Goal: Information Seeking & Learning: Learn about a topic

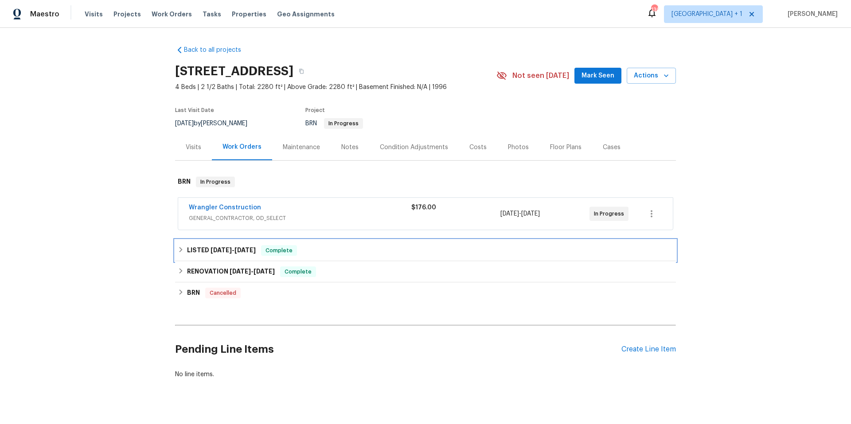
click at [325, 251] on div "LISTED [DATE] - [DATE] Complete" at bounding box center [425, 250] width 495 height 11
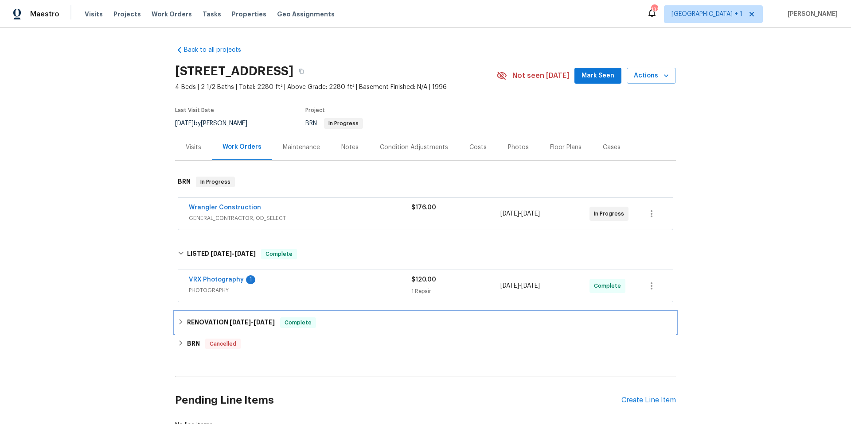
click at [353, 319] on div "RENOVATION 7/1/25 - 7/10/25 Complete" at bounding box center [425, 323] width 495 height 11
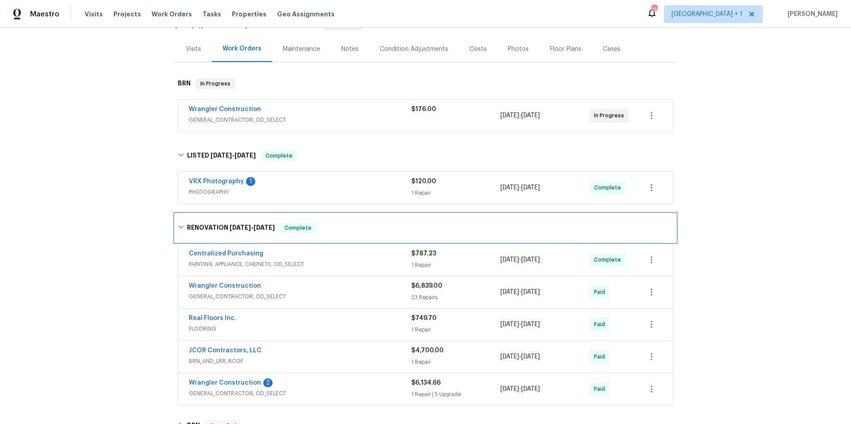
scroll to position [253, 0]
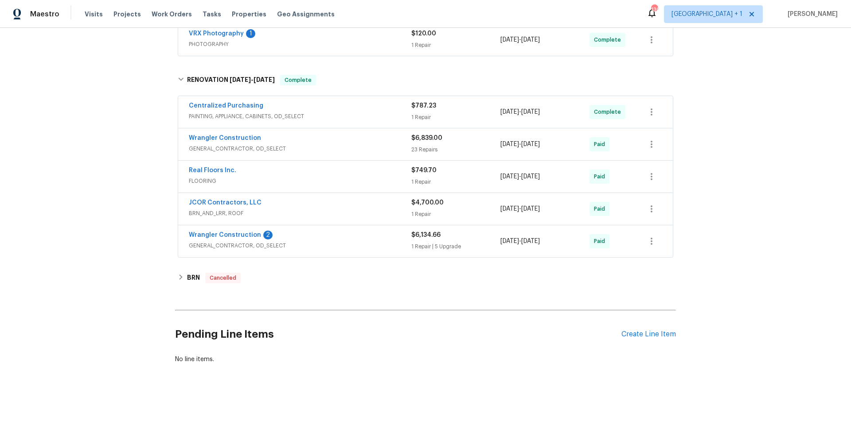
click at [325, 232] on div "Wrangler Construction 2" at bounding box center [300, 236] width 222 height 11
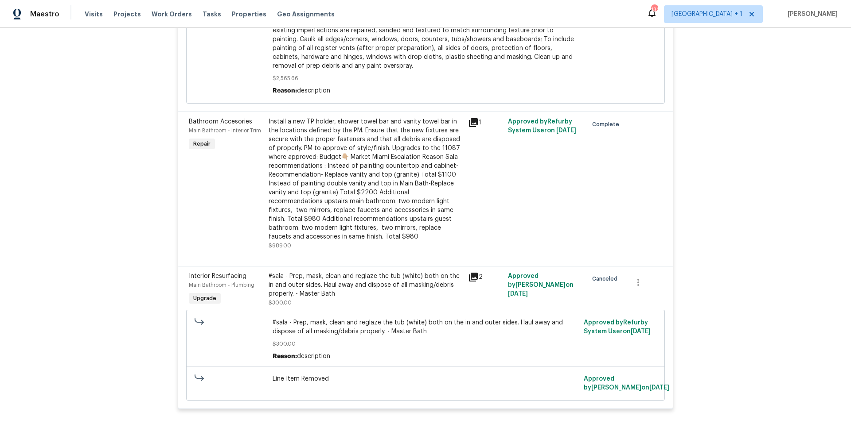
scroll to position [1427, 0]
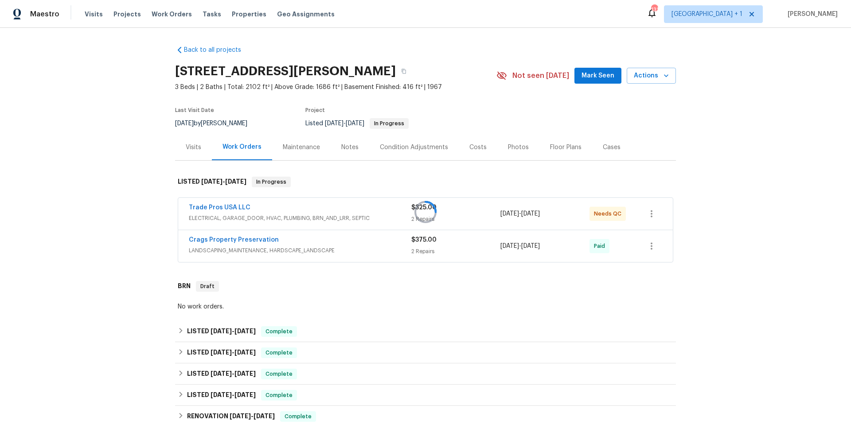
click at [335, 209] on div at bounding box center [425, 212] width 851 height 424
click at [275, 212] on div "Trade Pros USA LLC" at bounding box center [300, 208] width 222 height 11
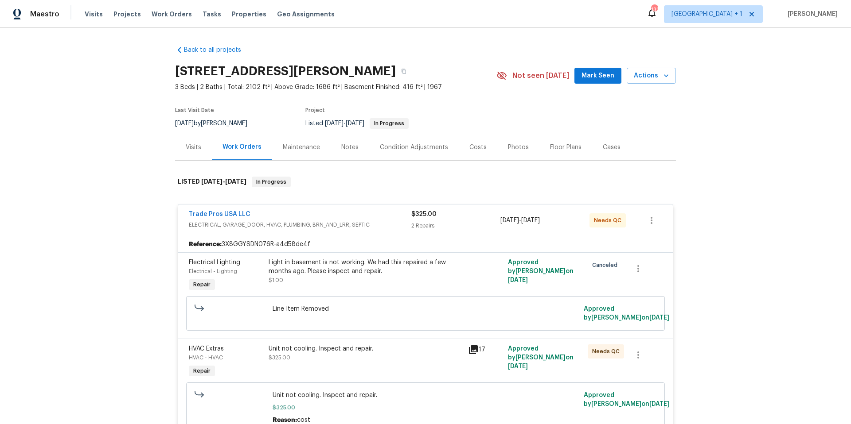
click at [272, 215] on div "Trade Pros USA LLC" at bounding box center [300, 215] width 222 height 11
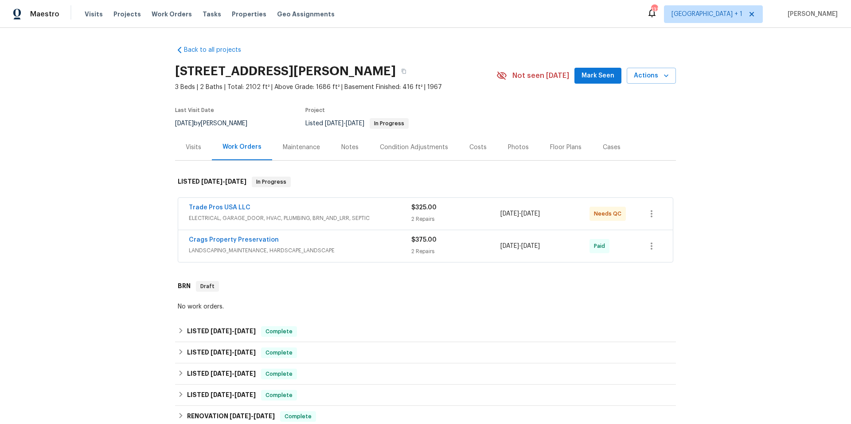
click at [342, 246] on span "LANDSCAPING_MAINTENANCE, HARDSCAPE_LANDSCAPE" at bounding box center [300, 250] width 222 height 9
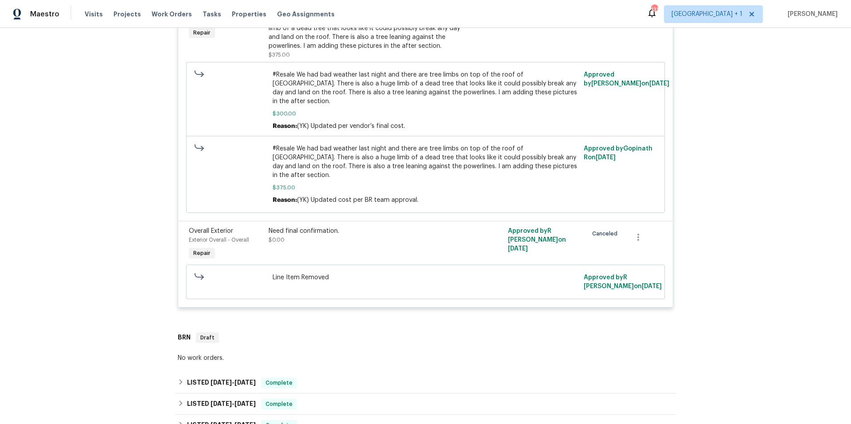
scroll to position [417, 0]
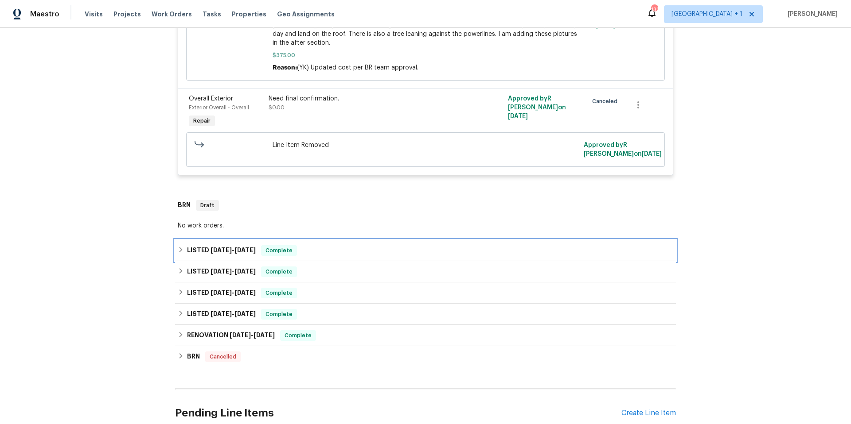
click at [334, 245] on div "LISTED [DATE] - [DATE] Complete" at bounding box center [425, 250] width 495 height 11
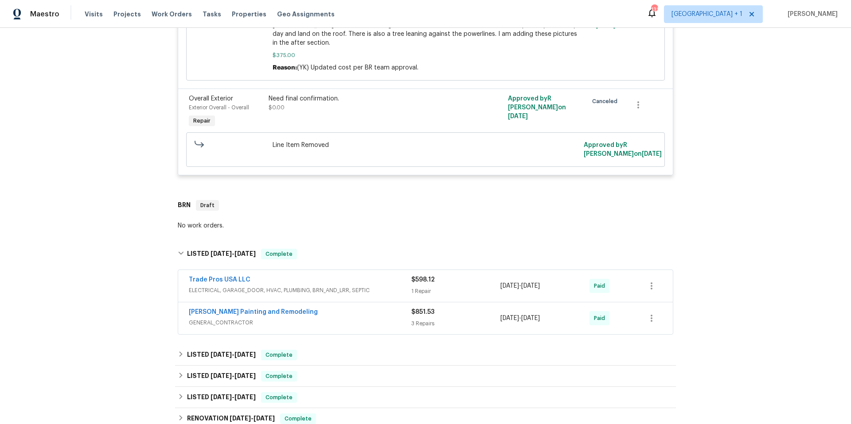
click at [365, 276] on div "Trade Pros USA LLC" at bounding box center [300, 281] width 222 height 11
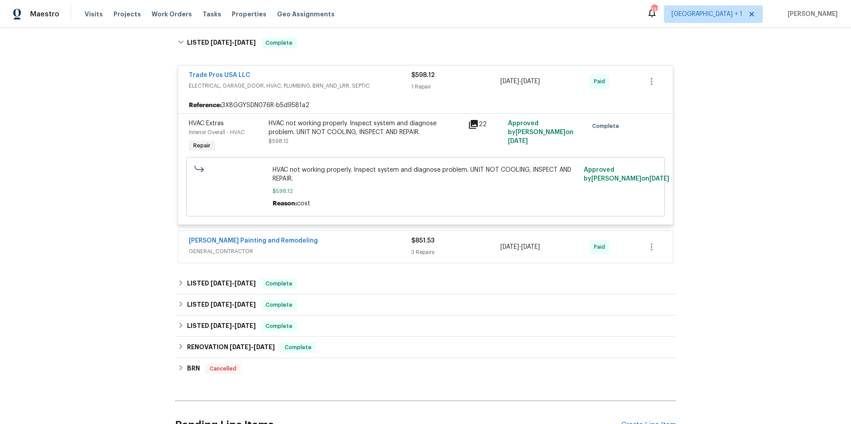
scroll to position [630, 0]
click at [325, 235] on div "[PERSON_NAME] Painting and Remodeling" at bounding box center [300, 240] width 222 height 11
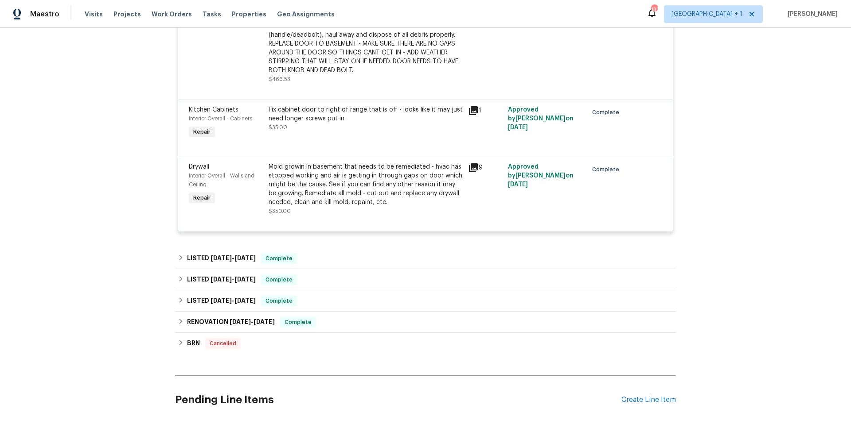
scroll to position [920, 0]
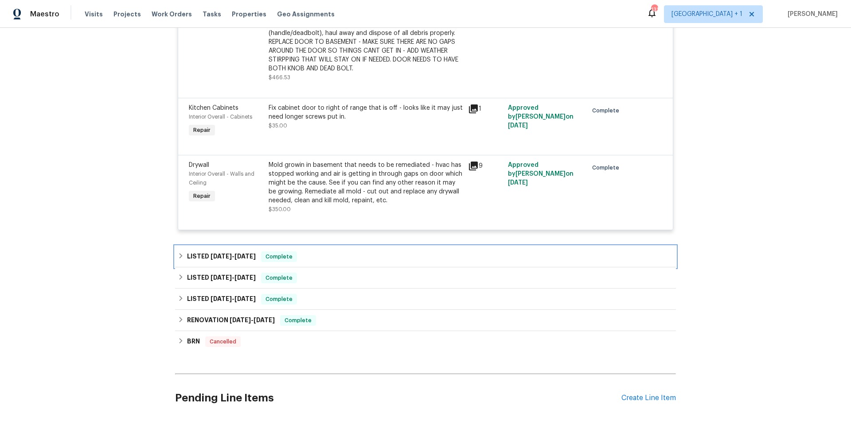
click at [325, 252] on div "LISTED [DATE] - [DATE] Complete" at bounding box center [425, 257] width 495 height 11
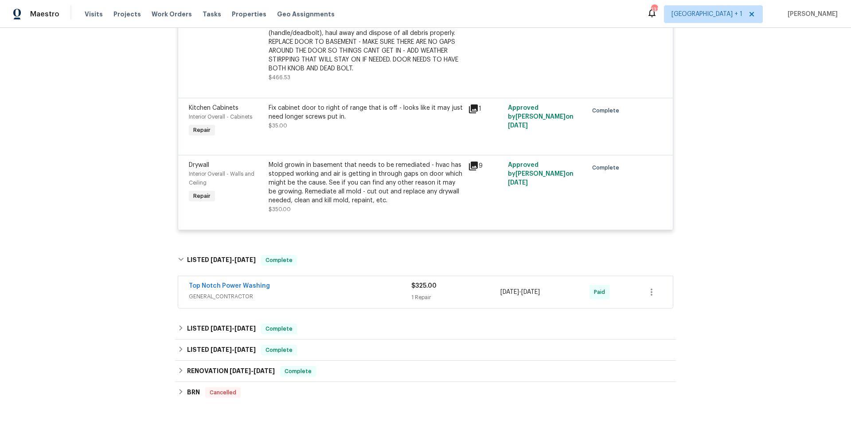
click at [326, 282] on div "Top Notch Power Washing" at bounding box center [300, 287] width 222 height 11
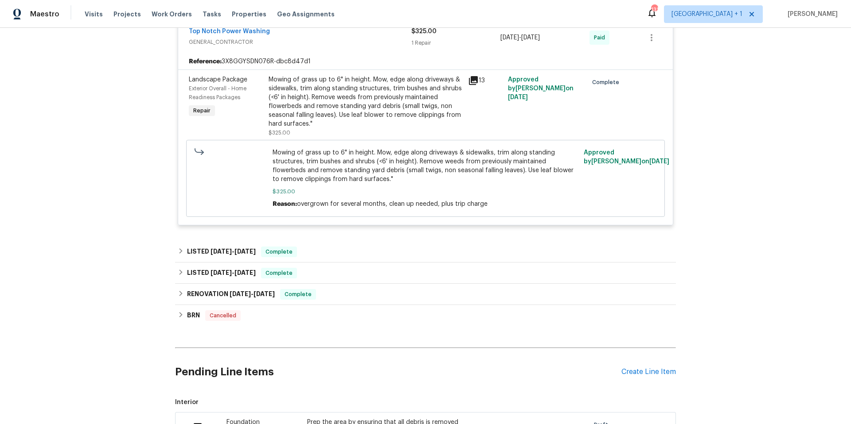
scroll to position [1190, 0]
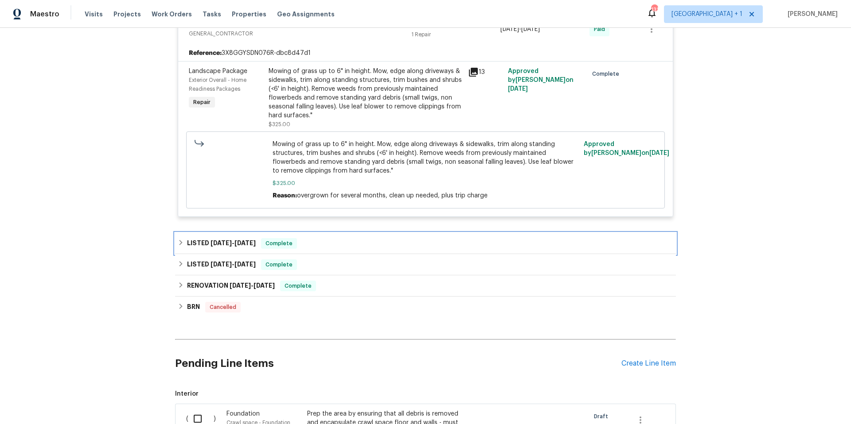
click at [335, 238] on div "LISTED [DATE] - [DATE] Complete" at bounding box center [425, 243] width 495 height 11
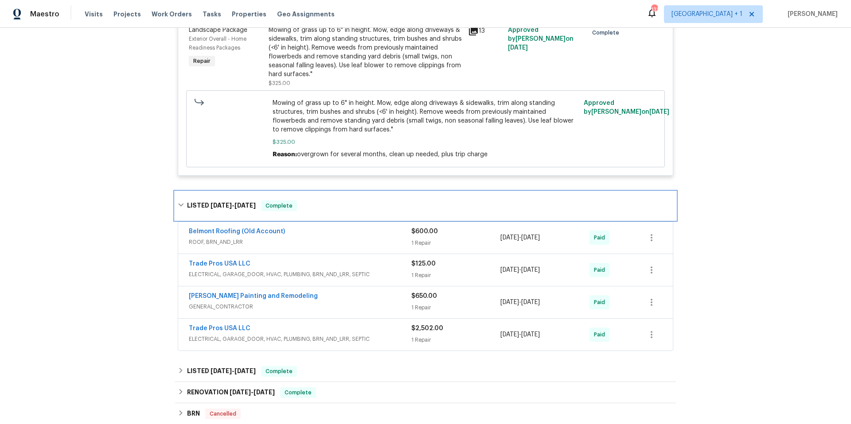
scroll to position [1238, 0]
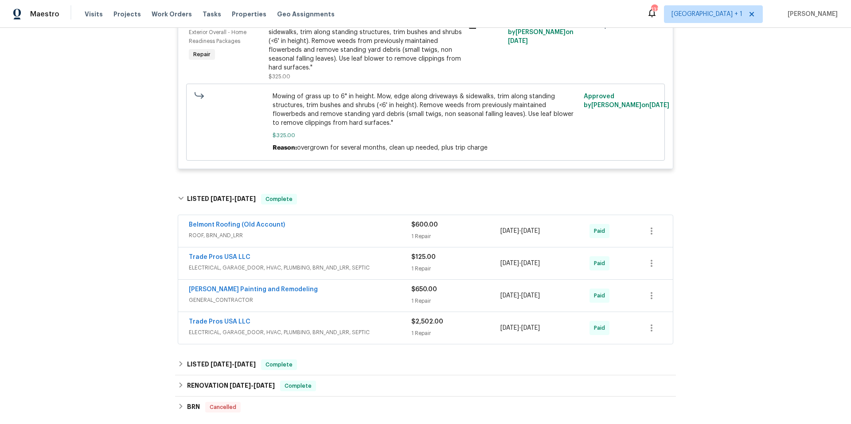
click at [388, 264] on span "ELECTRICAL, GARAGE_DOOR, HVAC, PLUMBING, BRN_AND_LRR, SEPTIC" at bounding box center [300, 268] width 222 height 9
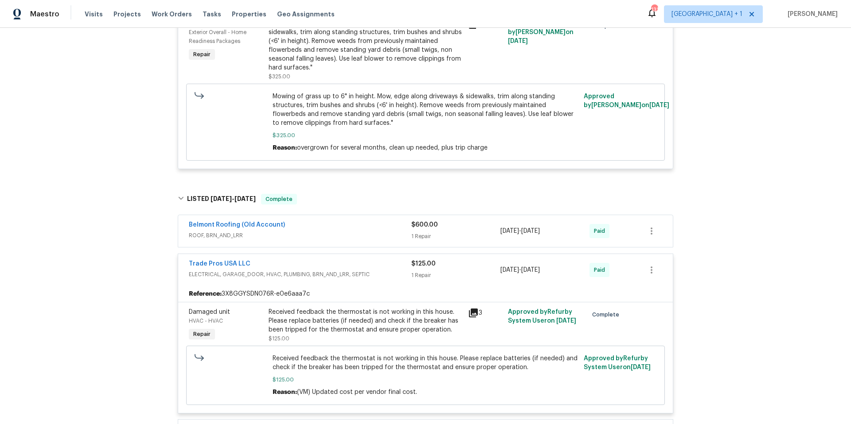
click at [388, 260] on div "Trade Pros USA LLC" at bounding box center [300, 265] width 222 height 11
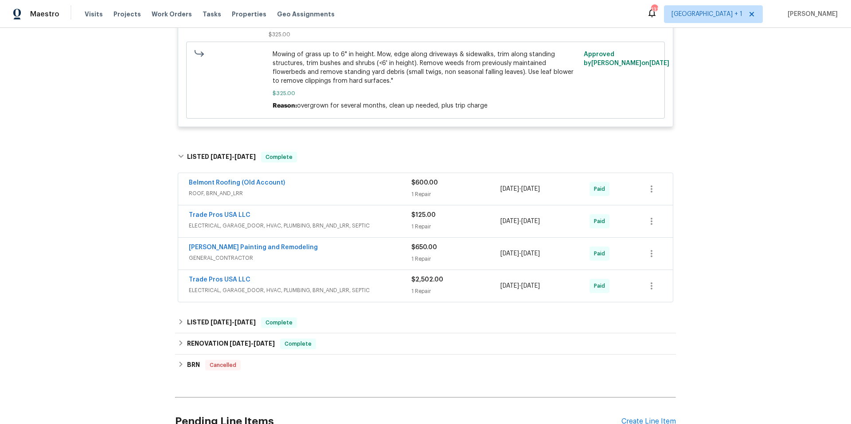
scroll to position [1281, 0]
click at [382, 275] on div "Trade Pros USA LLC" at bounding box center [300, 280] width 222 height 11
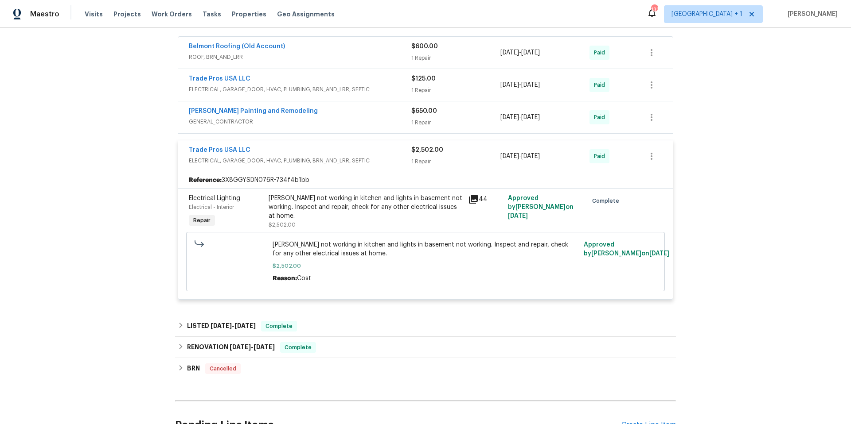
scroll to position [1454, 0]
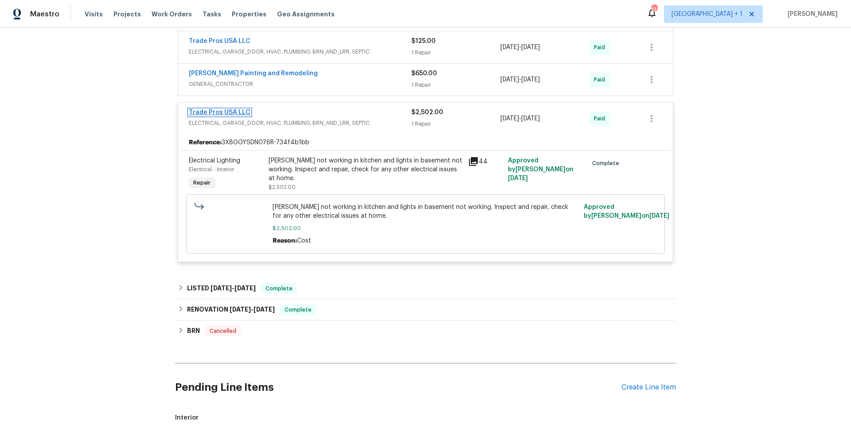
click at [208, 109] on link "Trade Pros USA LLC" at bounding box center [220, 112] width 62 height 6
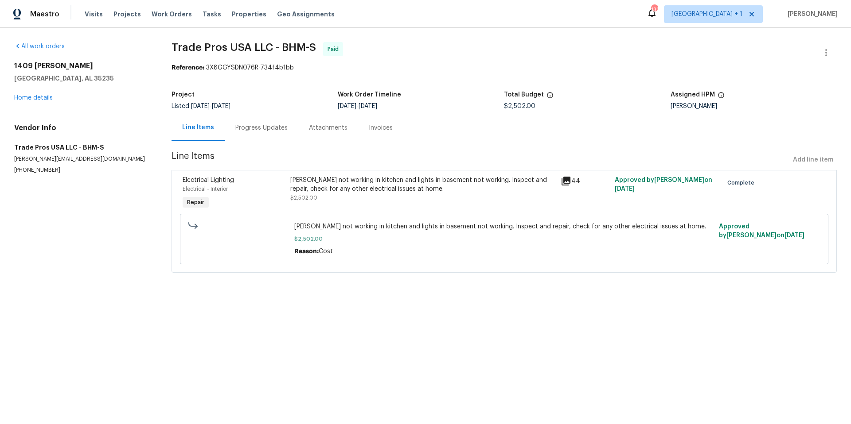
click at [246, 131] on div "Progress Updates" at bounding box center [261, 128] width 52 height 9
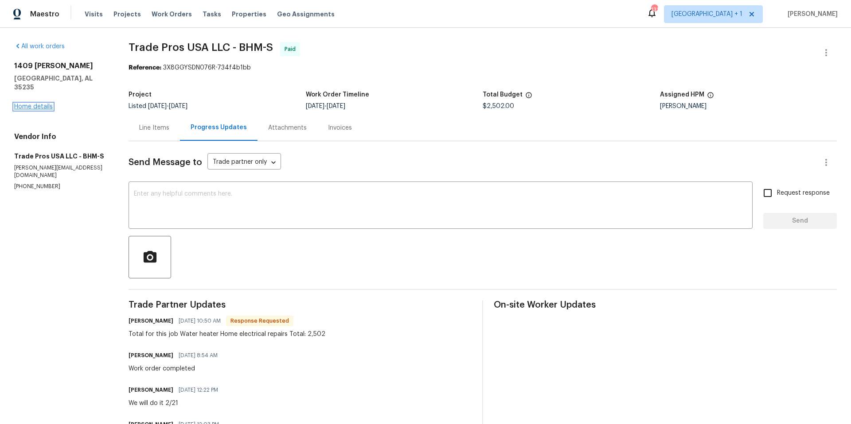
click at [41, 104] on link "Home details" at bounding box center [33, 107] width 39 height 6
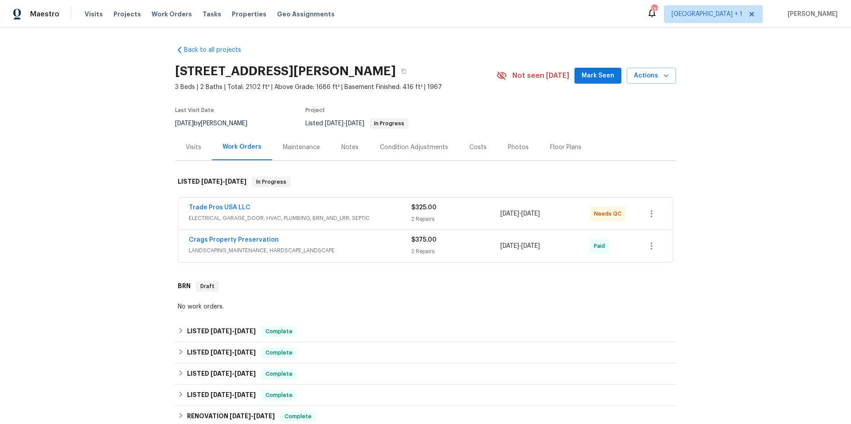
click at [394, 215] on span "ELECTRICAL, GARAGE_DOOR, HVAC, PLUMBING, BRN_AND_LRR, SEPTIC" at bounding box center [300, 218] width 222 height 9
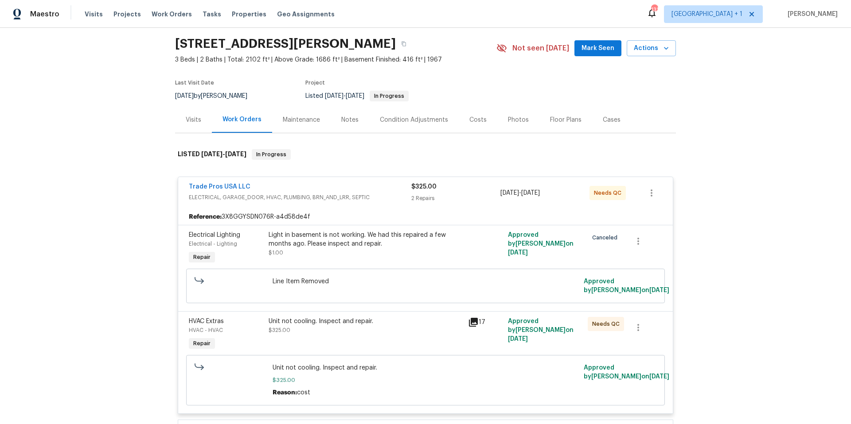
scroll to position [69, 0]
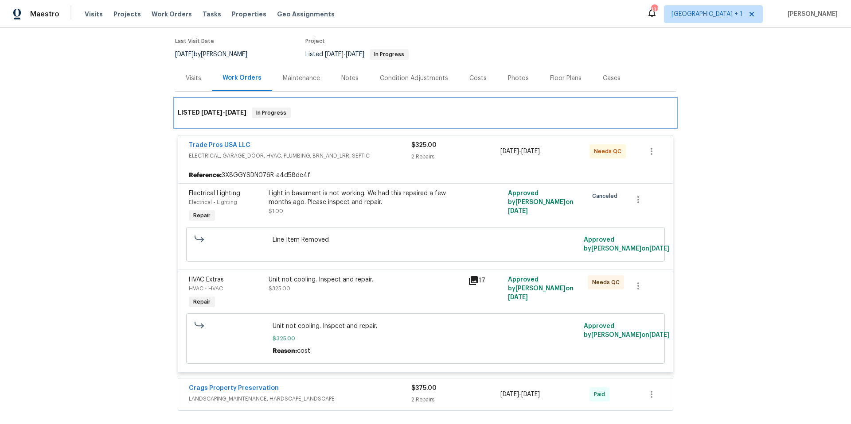
click at [232, 114] on span "[DATE]" at bounding box center [235, 112] width 21 height 6
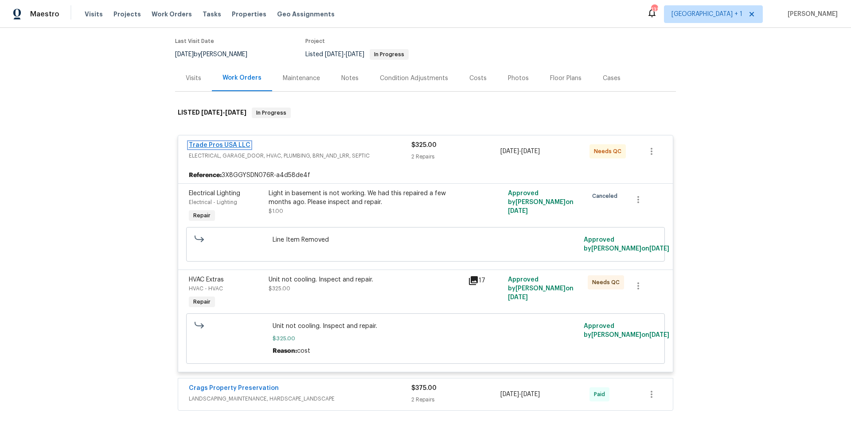
click at [214, 145] on link "Trade Pros USA LLC" at bounding box center [220, 145] width 62 height 6
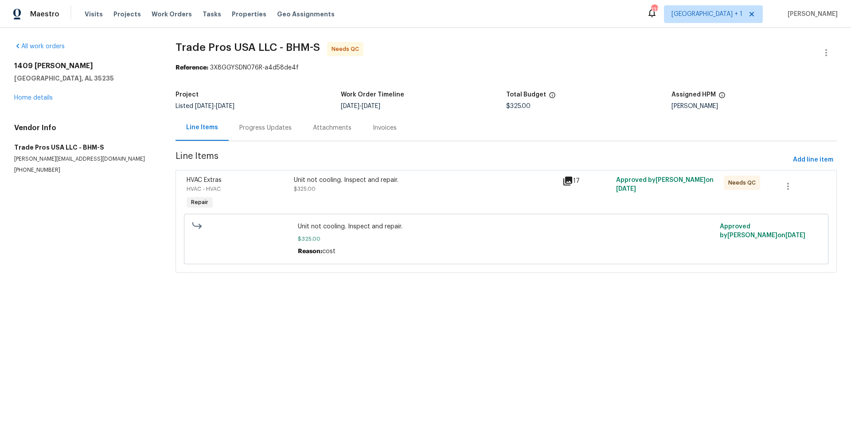
click at [277, 131] on div "Progress Updates" at bounding box center [265, 128] width 52 height 9
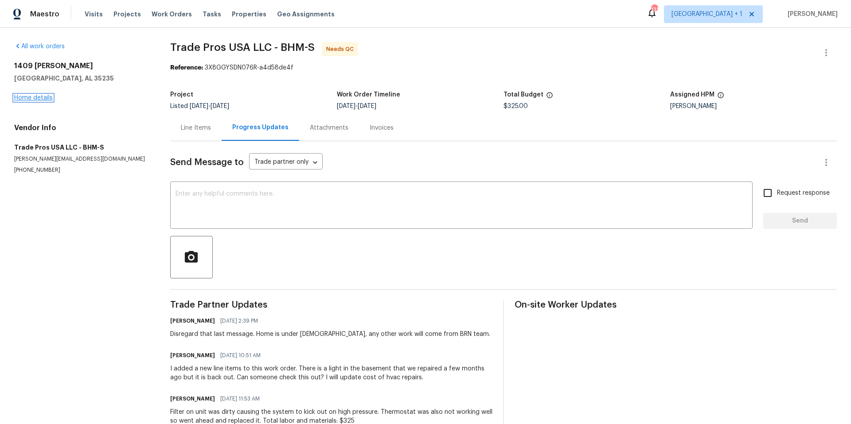
click at [41, 101] on link "Home details" at bounding box center [33, 98] width 39 height 6
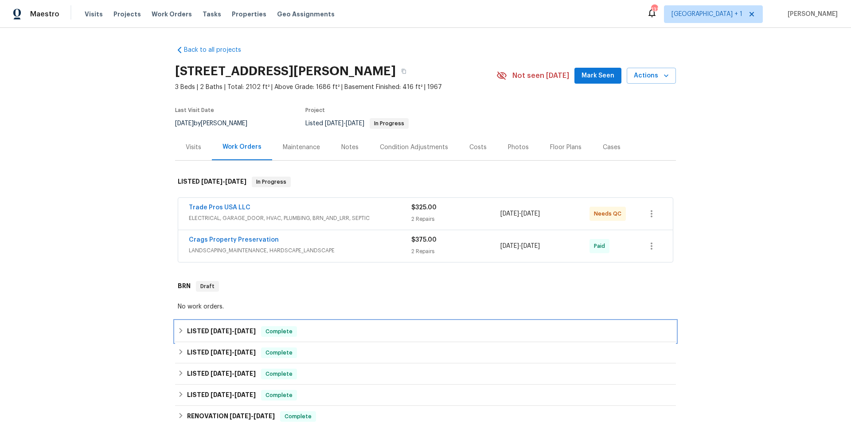
click at [323, 329] on div "LISTED [DATE] - [DATE] Complete" at bounding box center [425, 332] width 495 height 11
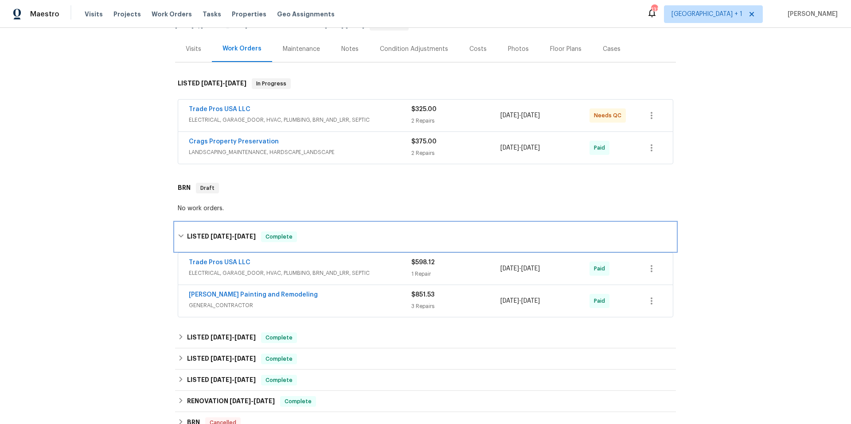
scroll to position [170, 0]
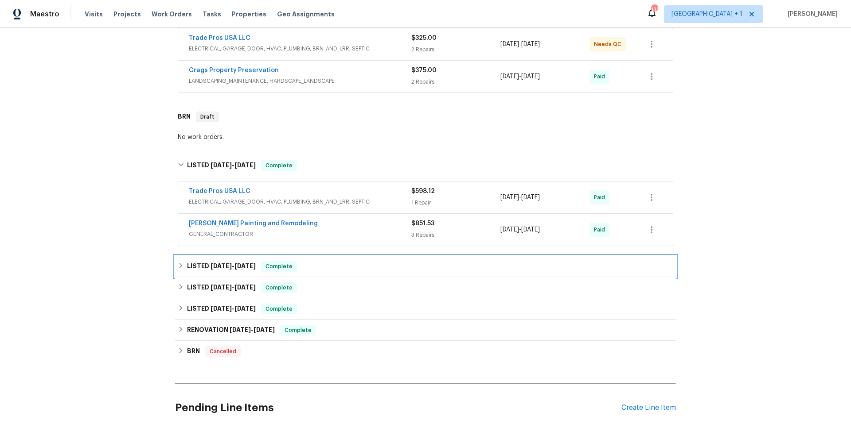
click at [322, 266] on div "LISTED [DATE] - [DATE] Complete" at bounding box center [425, 266] width 495 height 11
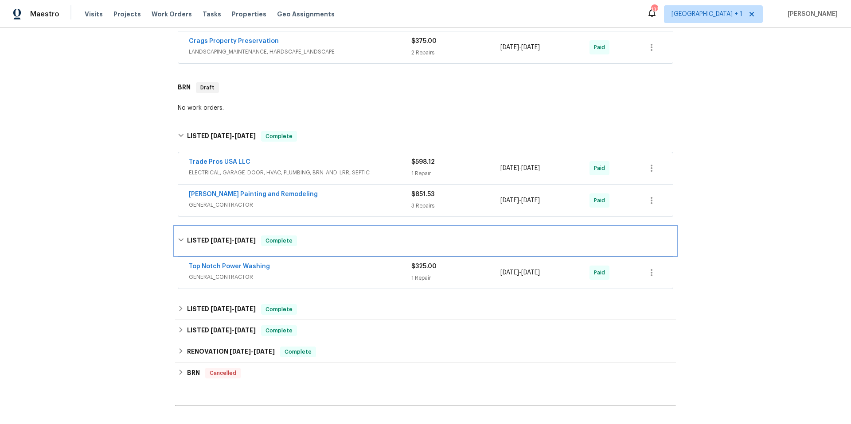
scroll to position [234, 0]
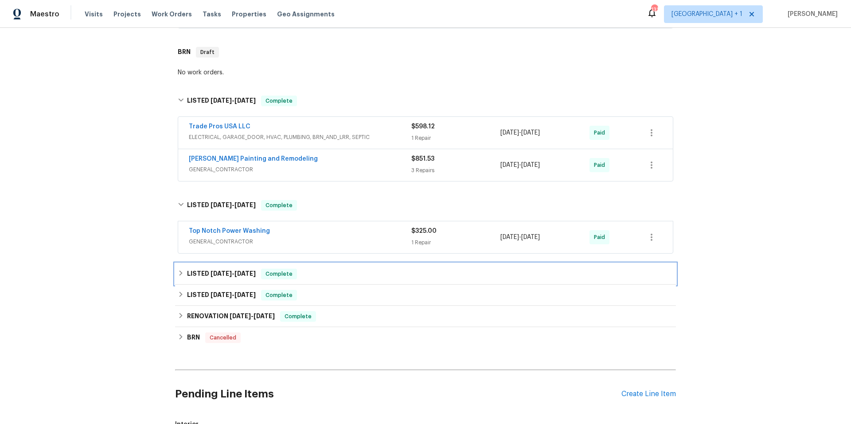
click at [341, 277] on div "LISTED [DATE] - [DATE] Complete" at bounding box center [425, 274] width 495 height 11
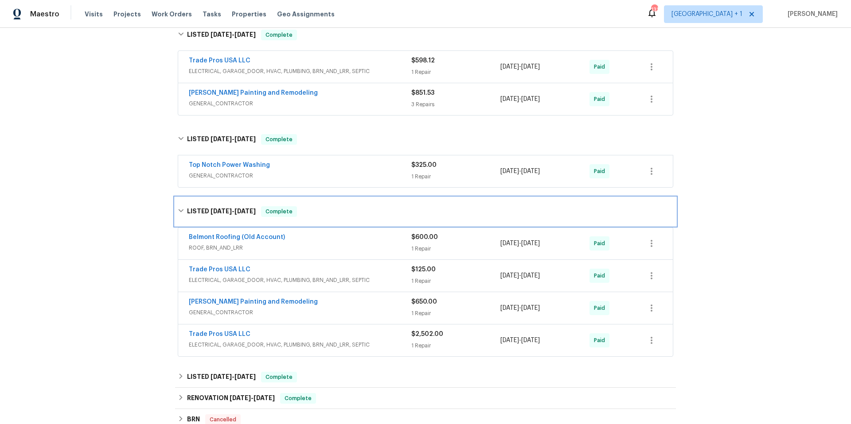
scroll to position [307, 0]
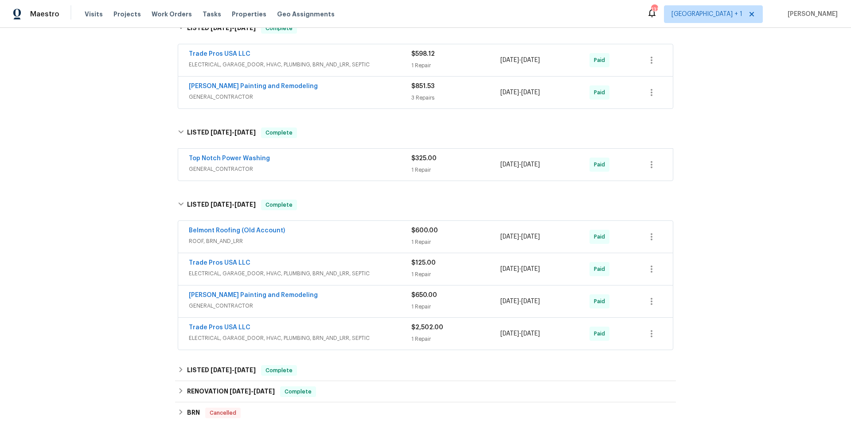
click at [277, 325] on div "Trade Pros USA LLC" at bounding box center [300, 328] width 222 height 11
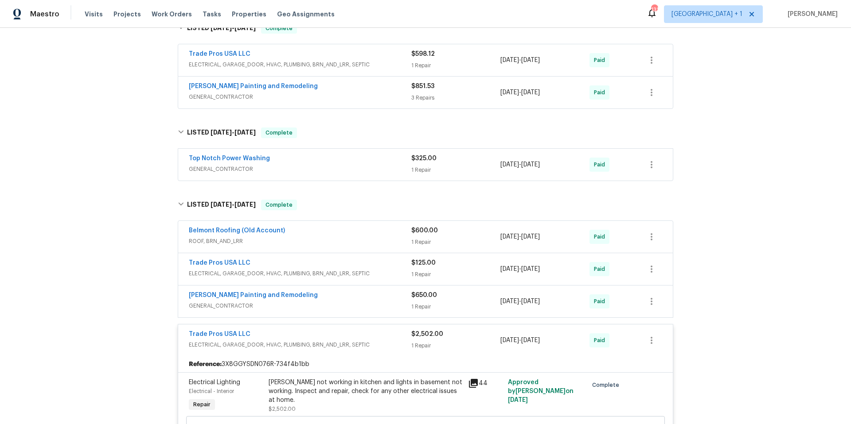
scroll to position [477, 0]
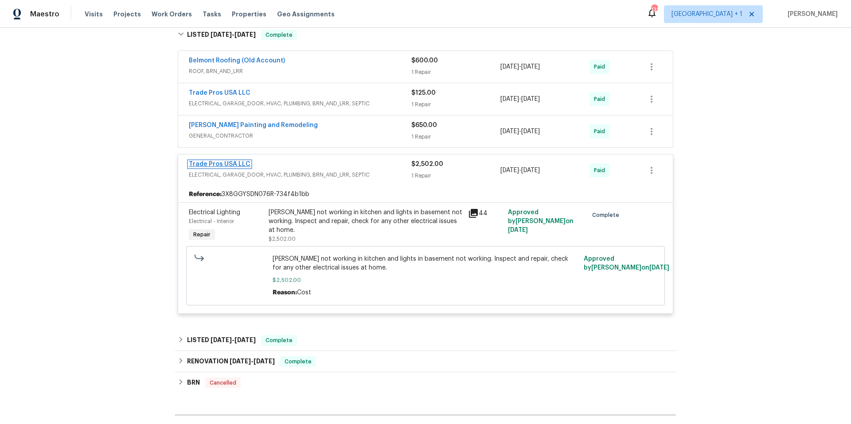
click at [215, 164] on link "Trade Pros USA LLC" at bounding box center [220, 164] width 62 height 6
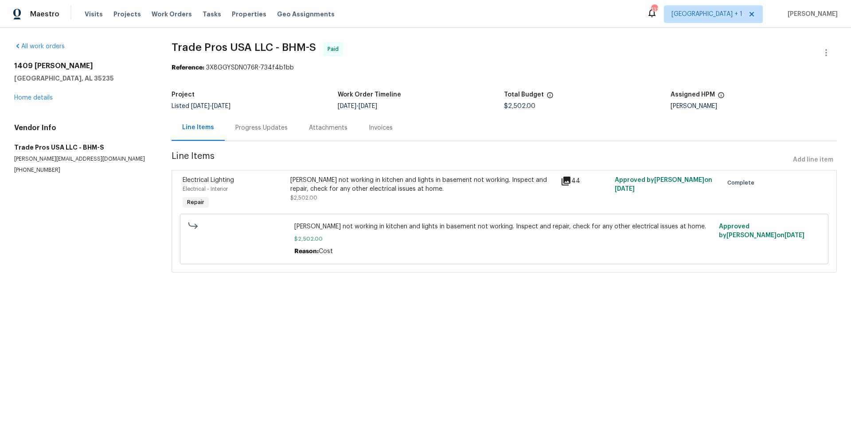
click at [265, 127] on div "Progress Updates" at bounding box center [261, 128] width 52 height 9
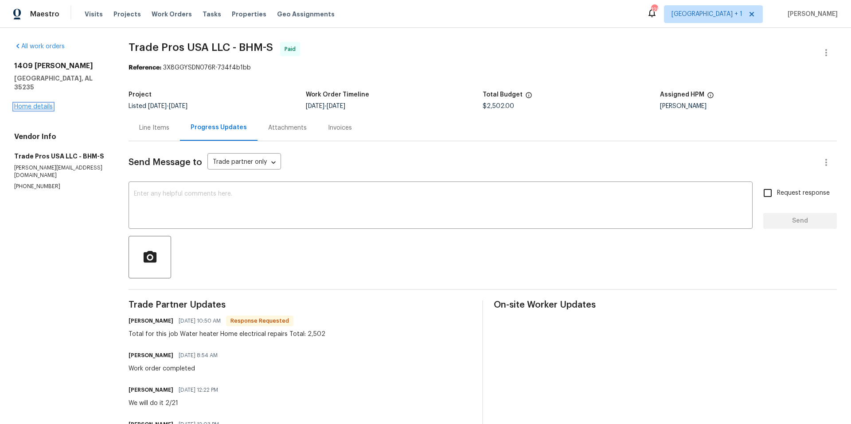
click at [35, 104] on link "Home details" at bounding box center [33, 107] width 39 height 6
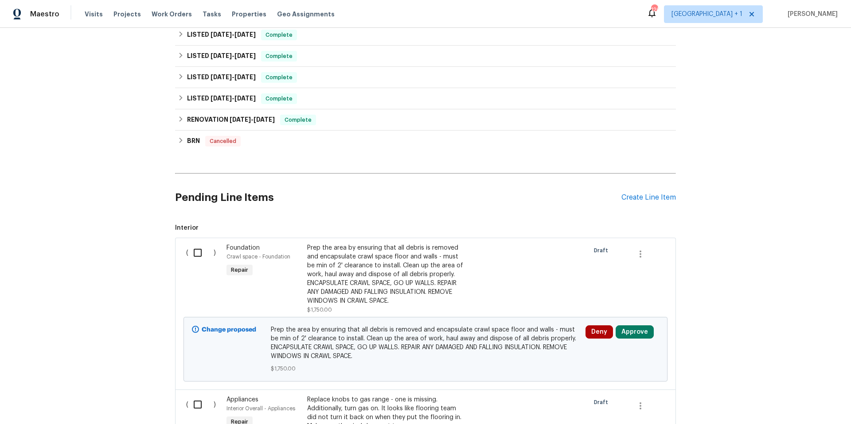
scroll to position [296, 0]
click at [345, 121] on div "RENOVATION [DATE] - [DATE] Complete" at bounding box center [425, 120] width 495 height 11
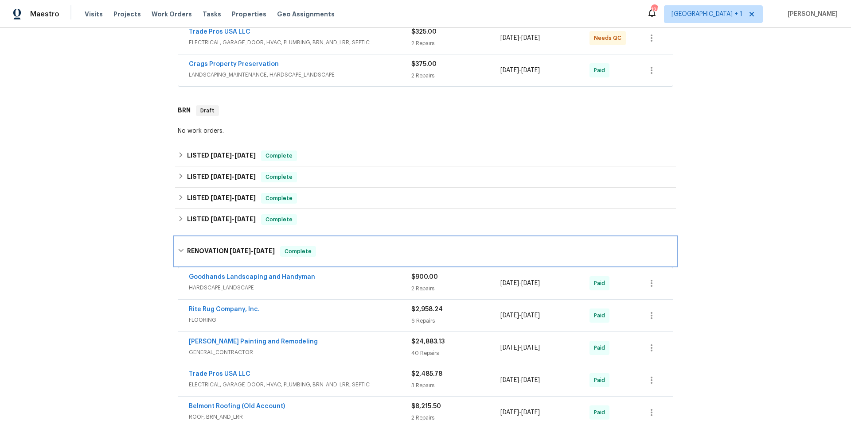
scroll to position [175, 0]
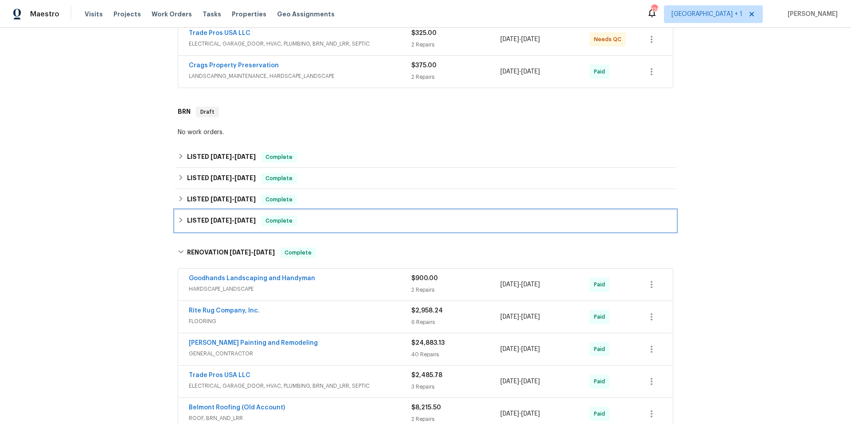
click at [352, 221] on div "LISTED [DATE] - [DATE] Complete" at bounding box center [425, 221] width 495 height 11
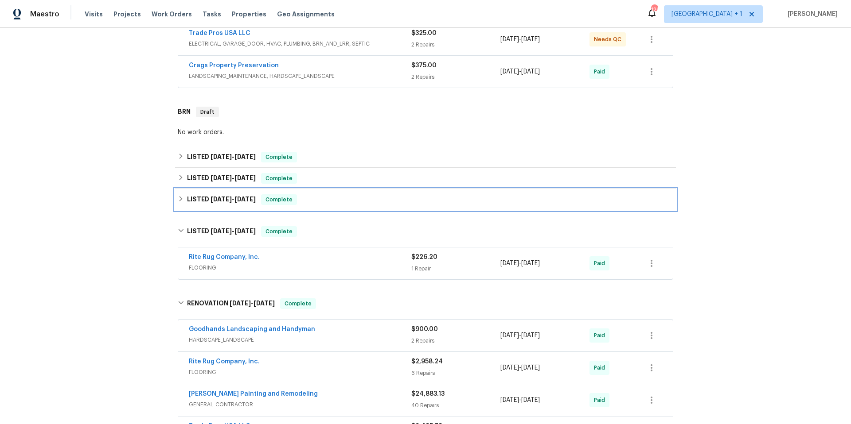
click at [354, 199] on div "LISTED [DATE] - [DATE] Complete" at bounding box center [425, 200] width 495 height 11
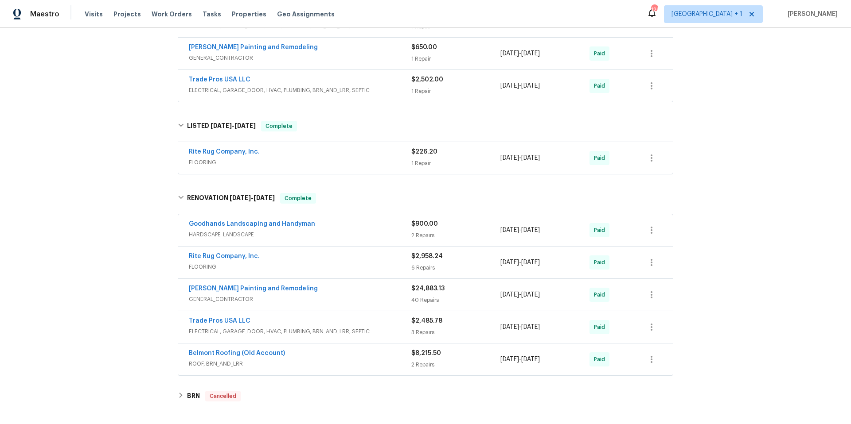
scroll to position [530, 0]
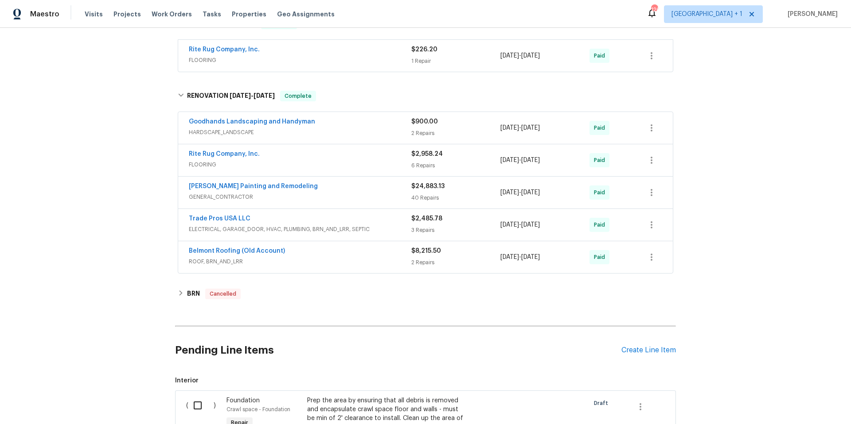
click at [377, 228] on span "ELECTRICAL, GARAGE_DOOR, HVAC, PLUMBING, BRN_AND_LRR, SEPTIC" at bounding box center [300, 229] width 222 height 9
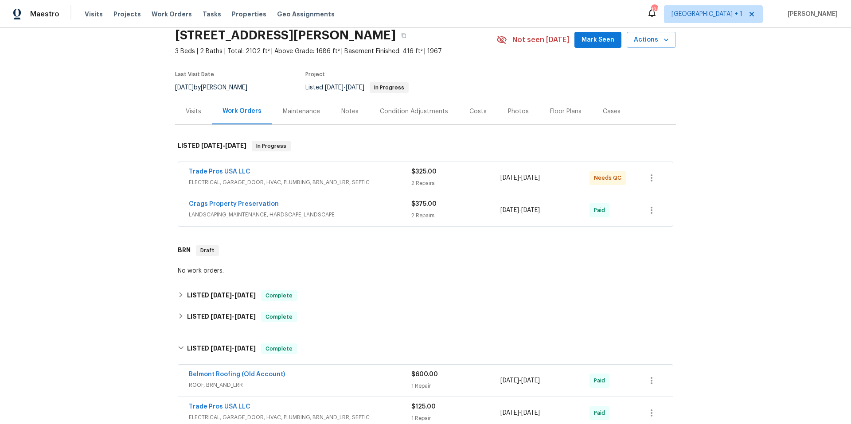
scroll to position [0, 0]
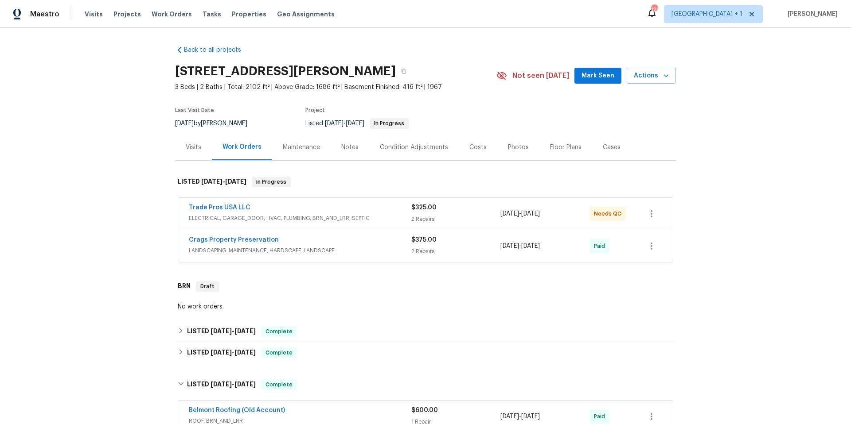
click at [561, 146] on div "Floor Plans" at bounding box center [565, 147] width 31 height 9
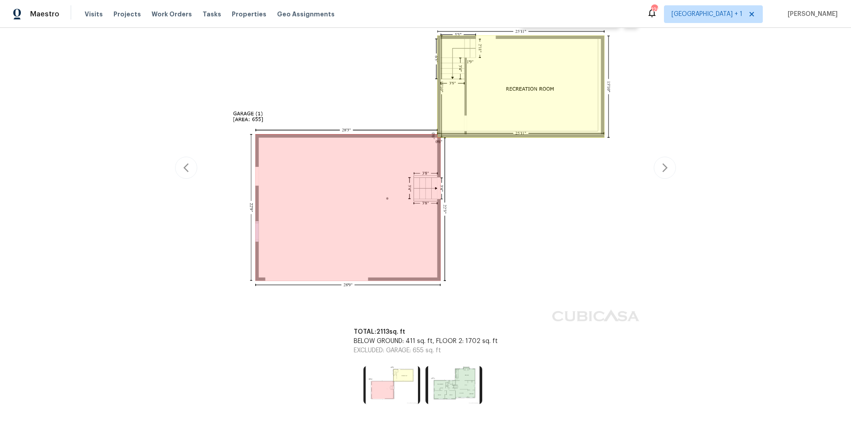
scroll to position [233, 0]
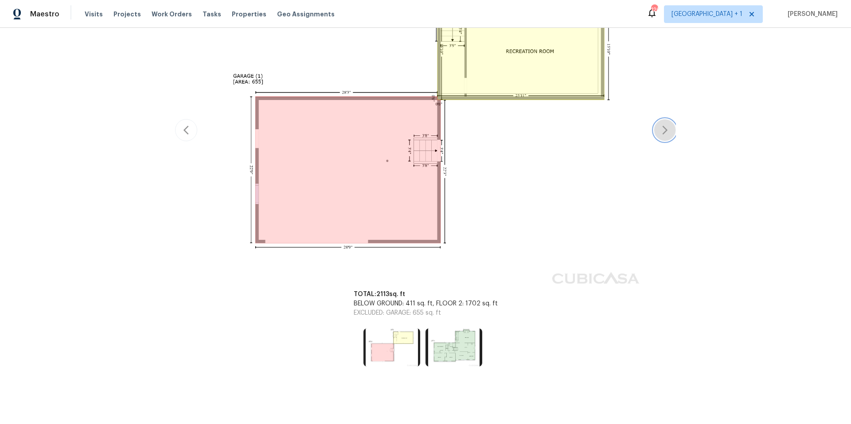
click at [661, 129] on button "button" at bounding box center [665, 130] width 22 height 22
